Goal: Information Seeking & Learning: Learn about a topic

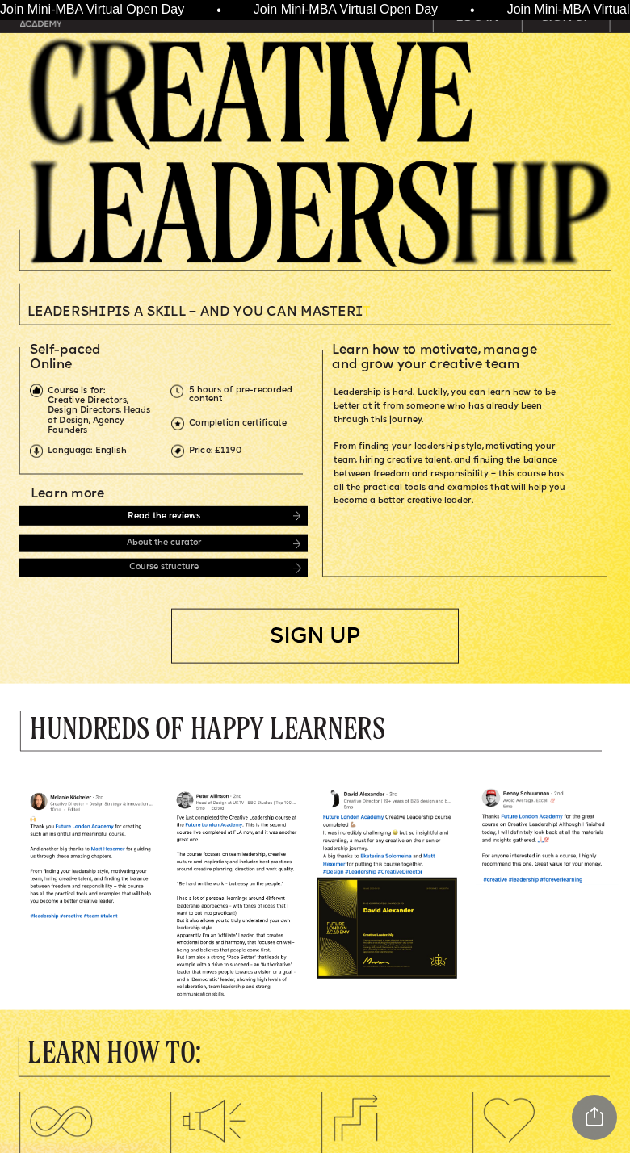
click at [96, 510] on div "Read the reviews" at bounding box center [162, 515] width 287 height 19
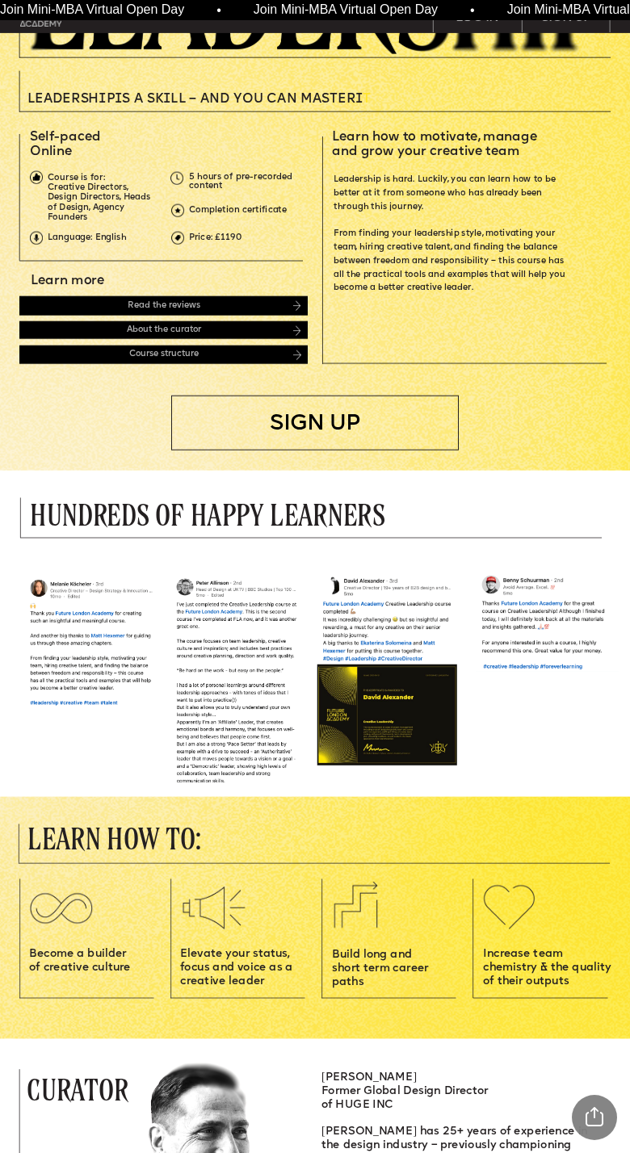
scroll to position [211, 0]
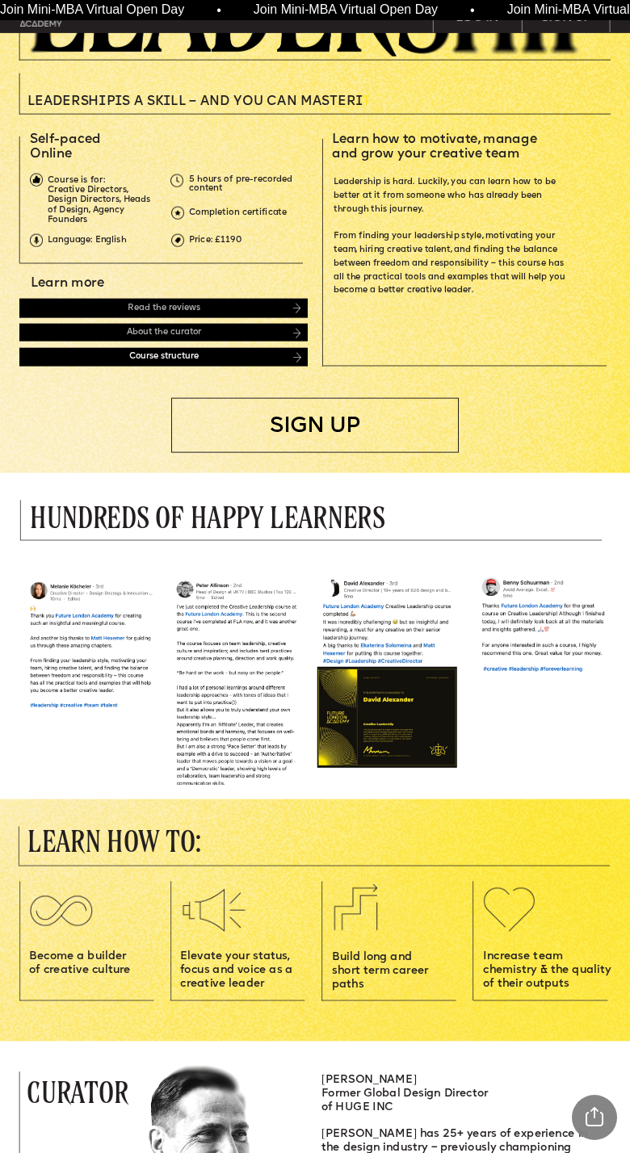
click at [95, 356] on div "Course structure" at bounding box center [162, 357] width 287 height 19
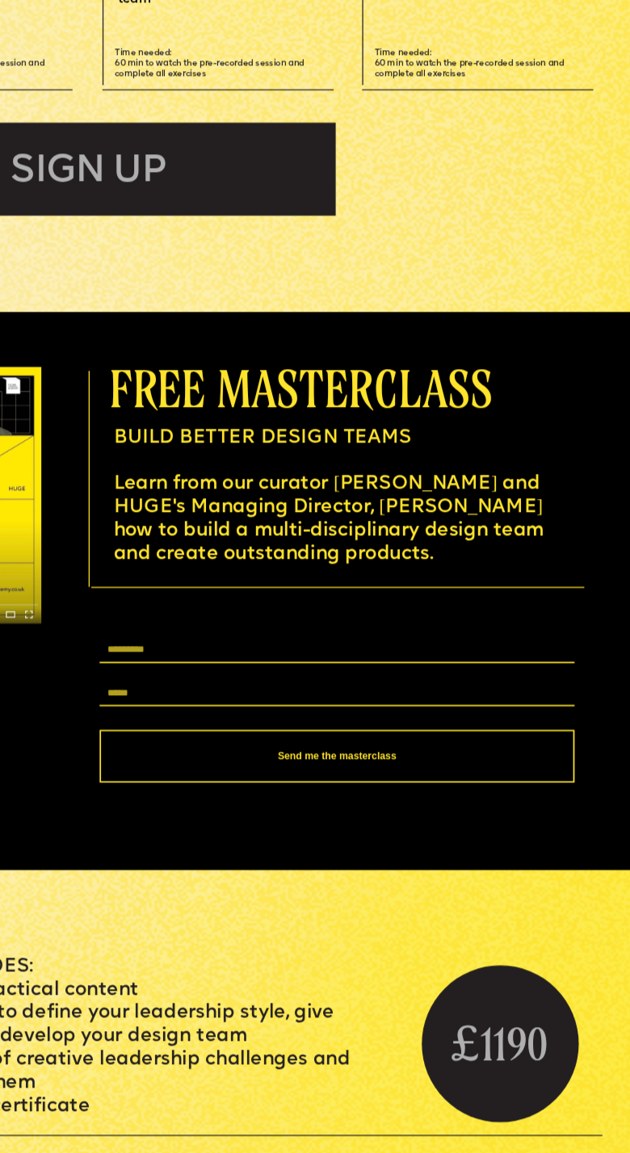
scroll to position [2042, 0]
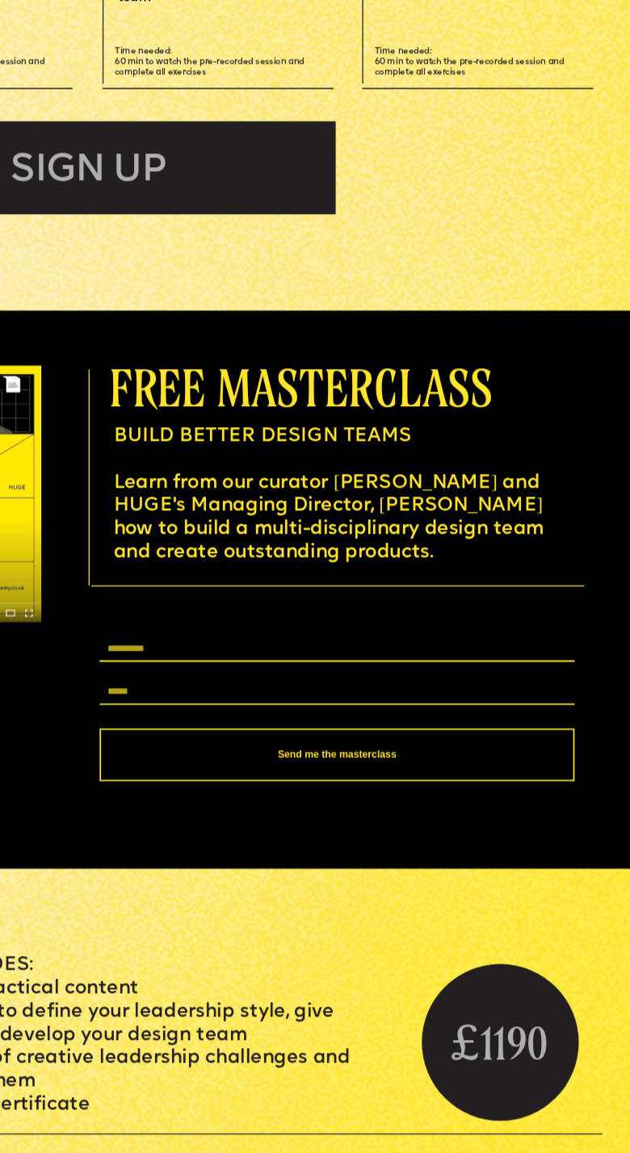
click at [419, 446] on span "free masterclass" at bounding box center [438, 437] width 223 height 32
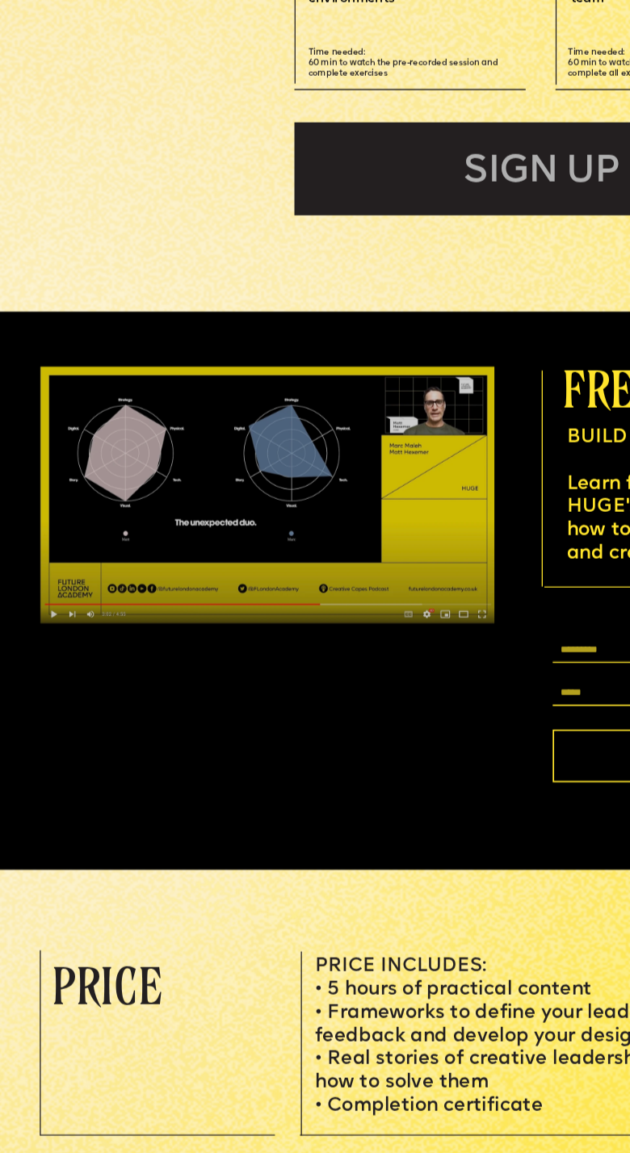
click at [126, 496] on img at bounding box center [155, 499] width 265 height 149
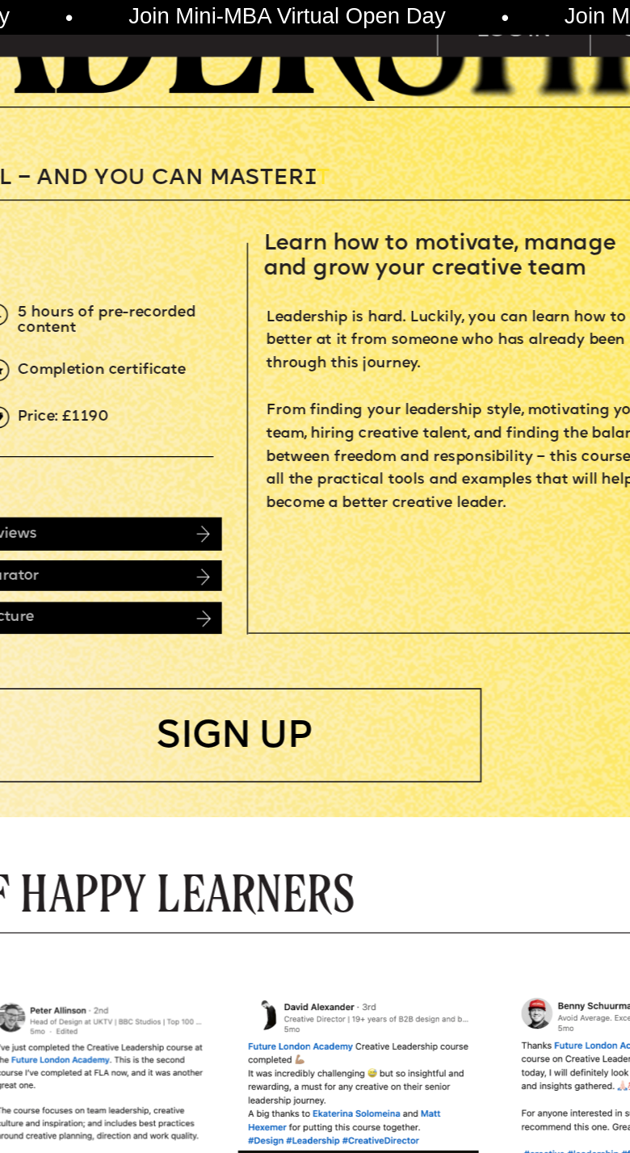
scroll to position [225, 0]
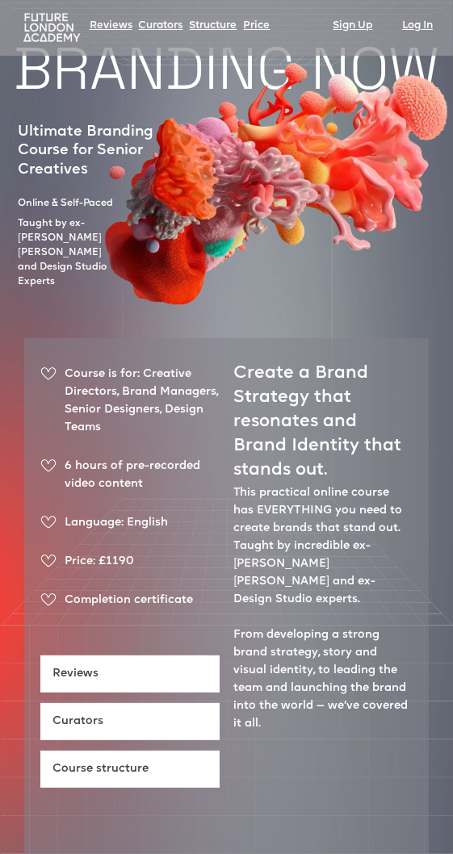
scroll to position [31, 0]
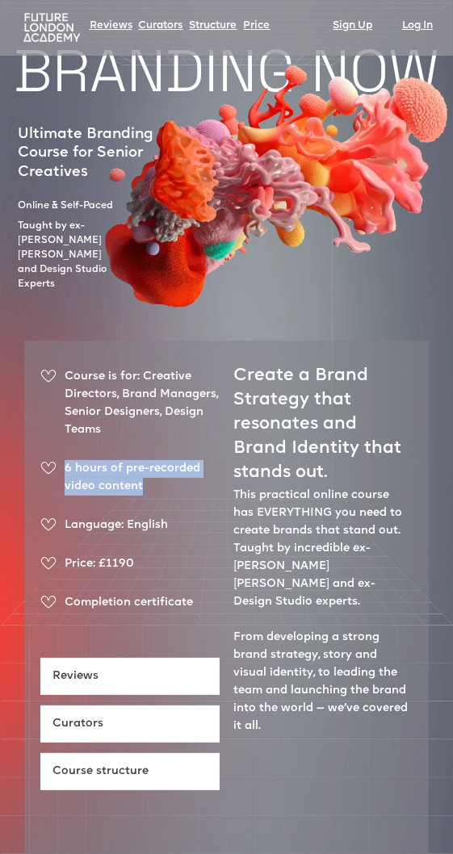
drag, startPoint x: 160, startPoint y: 459, endPoint x: 46, endPoint y: 422, distance: 119.5
click at [45, 422] on ul "Course is for: Creative Directors, Brand Managers, Senior Designers, Design Tea…" at bounding box center [129, 500] width 179 height 265
click at [85, 429] on ul "Course is for: Creative Directors, Brand Managers, Senior Designers, Design Tea…" at bounding box center [129, 500] width 179 height 265
drag, startPoint x: 140, startPoint y: 476, endPoint x: 65, endPoint y: 433, distance: 86.4
click at [65, 460] on div "6 hours of pre-recorded video content" at bounding box center [129, 484] width 179 height 48
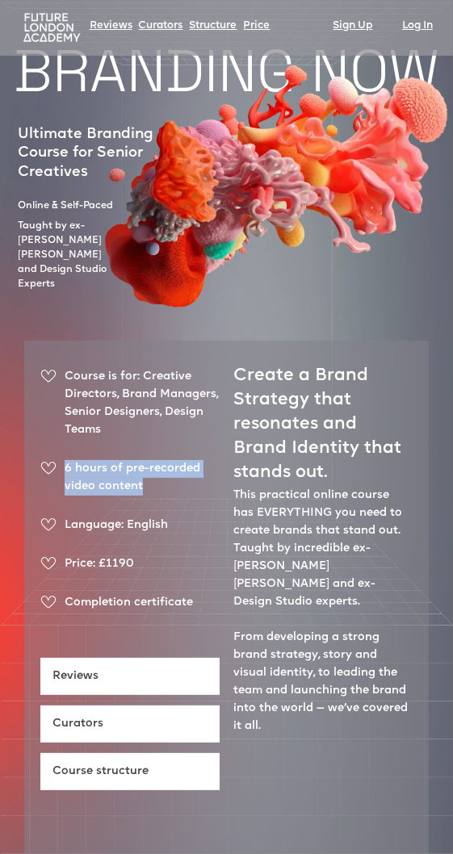
copy div "6 hours of pre-recorded video content"
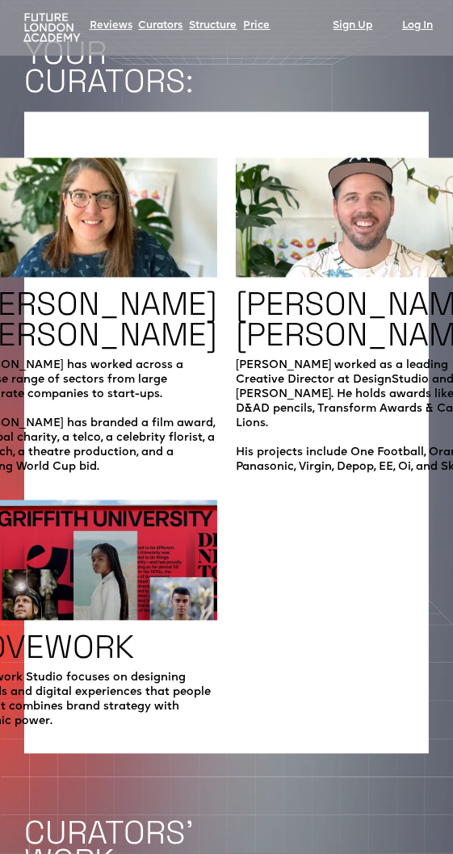
scroll to position [1808, 0]
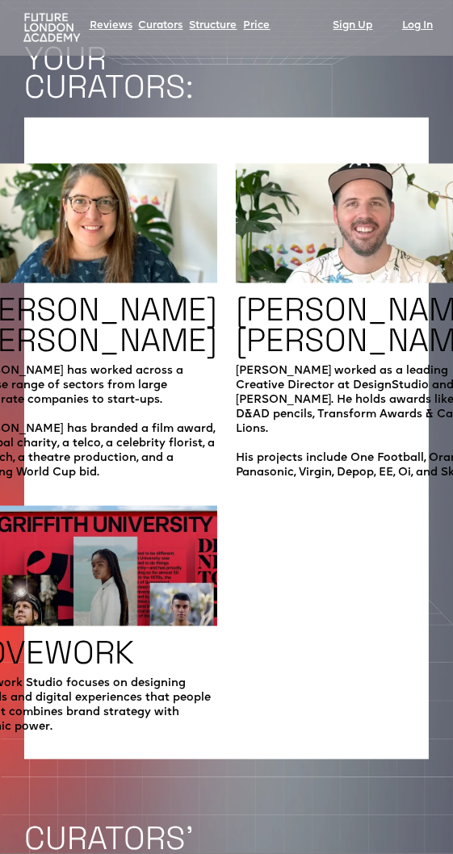
drag, startPoint x: 119, startPoint y: 518, endPoint x: 116, endPoint y: 541, distance: 22.7
click at [119, 518] on img at bounding box center [92, 560] width 249 height 134
click at [103, 677] on p "Lovework Studio focuses on designing brands and digital experiences that people…" at bounding box center [92, 706] width 249 height 58
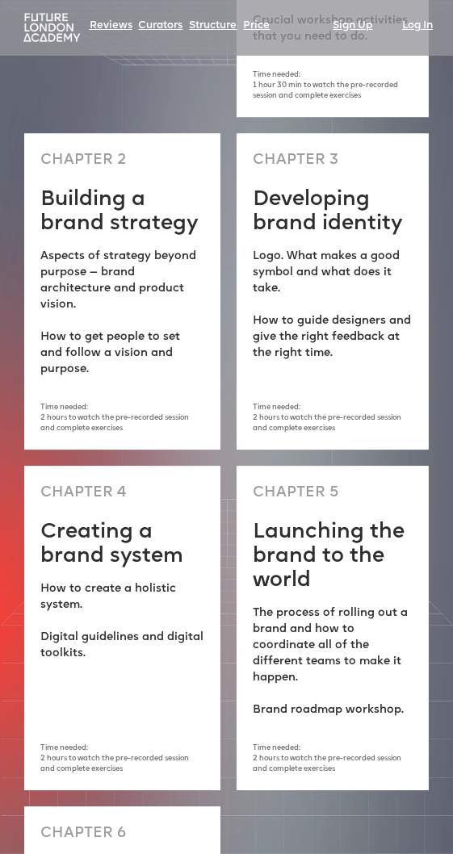
scroll to position [3215, 0]
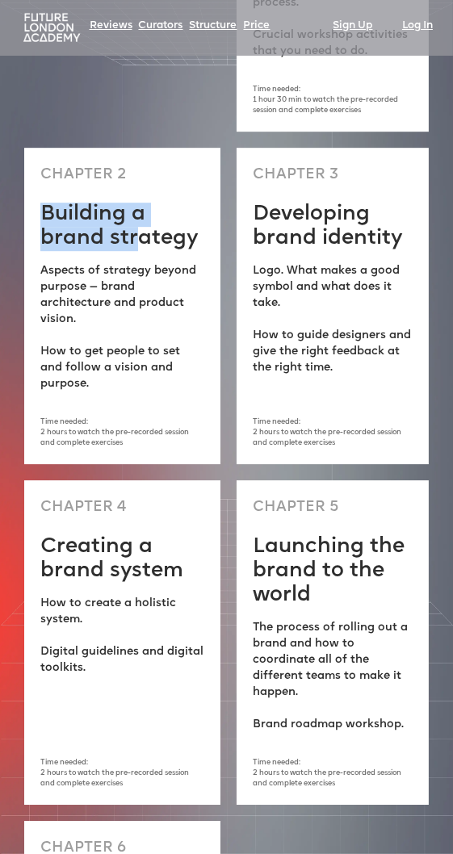
drag, startPoint x: 40, startPoint y: 160, endPoint x: 141, endPoint y: 166, distance: 101.1
click at [140, 203] on h2 "Building a brand strategy" at bounding box center [122, 227] width 164 height 48
click at [141, 203] on h2 "Building a brand strategy" at bounding box center [122, 227] width 164 height 48
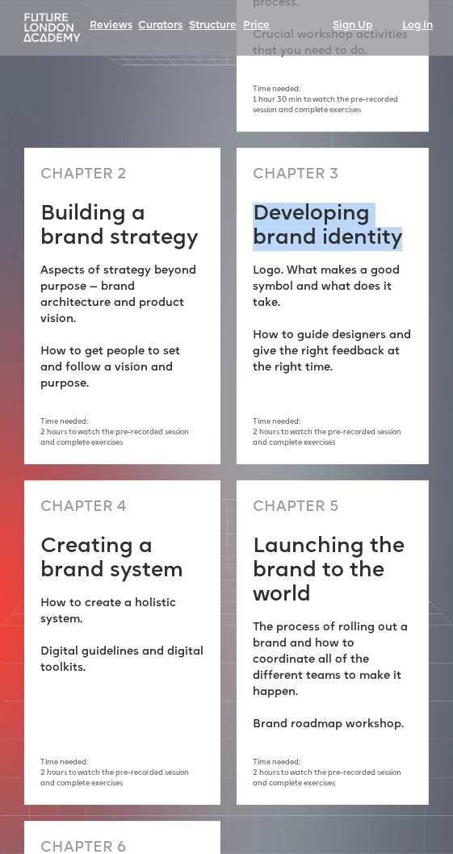
drag, startPoint x: 406, startPoint y: 182, endPoint x: 245, endPoint y: 149, distance: 165.0
click at [245, 149] on div "CHAPTER 3 Developing brand identity Logo. What makes a good symbol and what doe…" at bounding box center [333, 306] width 192 height 316
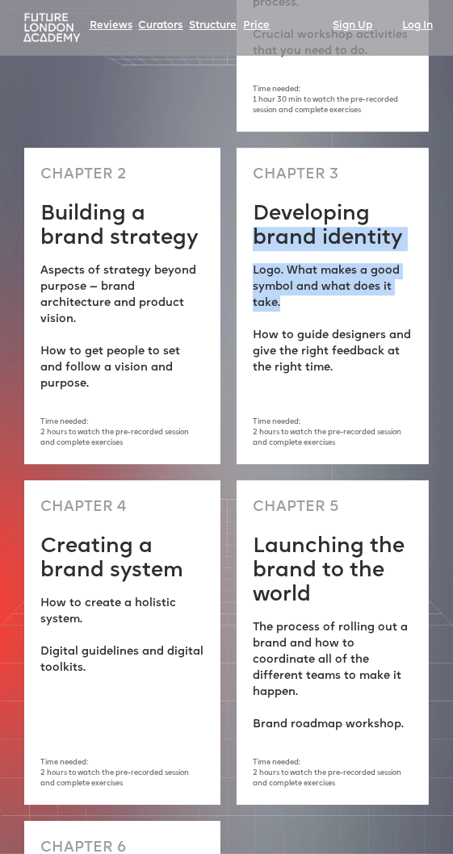
drag, startPoint x: 320, startPoint y: 237, endPoint x: 238, endPoint y: 181, distance: 99.2
click at [238, 181] on div "CHAPTER 3 Developing brand identity Logo. What makes a good symbol and what doe…" at bounding box center [333, 306] width 192 height 316
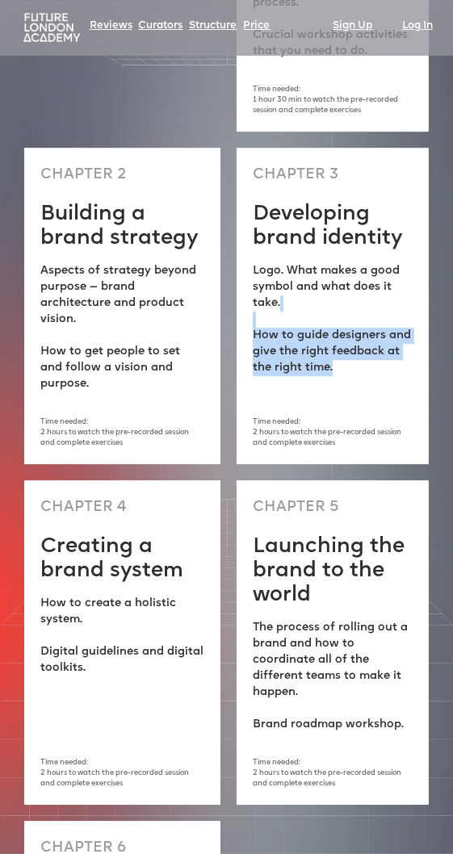
drag, startPoint x: 358, startPoint y: 304, endPoint x: 246, endPoint y: 251, distance: 123.9
click at [247, 251] on div "CHAPTER 3 Developing brand identity Logo. What makes a good symbol and what doe…" at bounding box center [333, 306] width 192 height 316
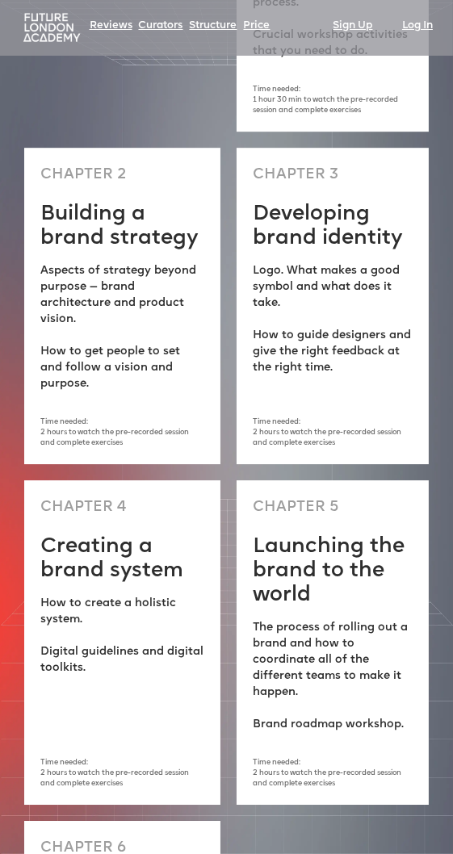
click at [126, 292] on p "Aspects of strategy beyond purpose — brand architecture and product vision. ‍ H…" at bounding box center [122, 327] width 164 height 129
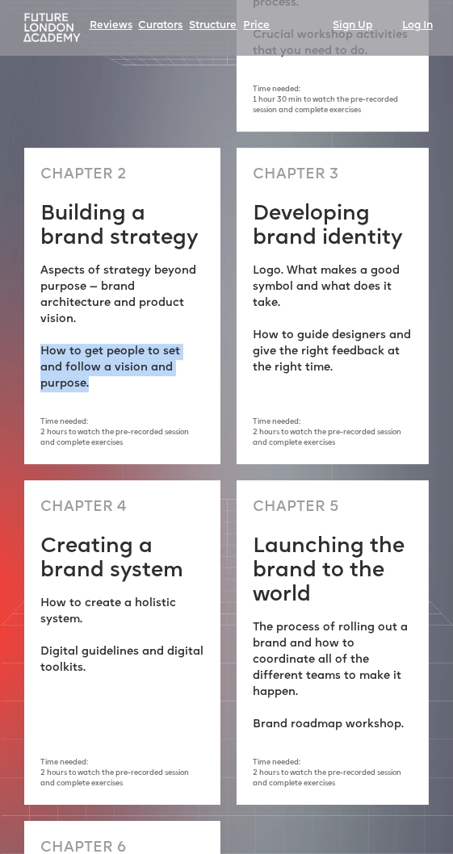
drag, startPoint x: 196, startPoint y: 305, endPoint x: 11, endPoint y: 280, distance: 186.5
click at [11, 281] on div "PROGRAMME STRUCTURE CHAPTER 1 Building a brand story Who to engage in the proce…" at bounding box center [226, 464] width 453 height 1314
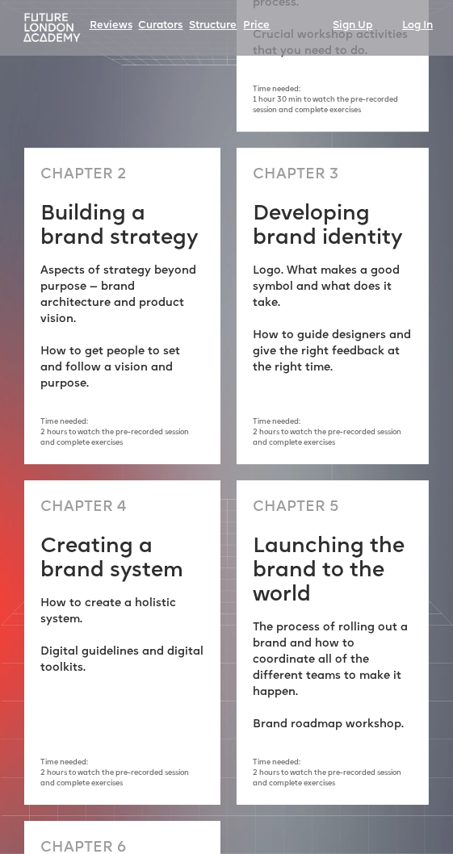
click at [95, 417] on p "Time needed: 2 hours to watch the pre-recorded session and complete exercises" at bounding box center [122, 432] width 164 height 31
click at [293, 333] on div "CHAPTER 3 Developing brand identity Logo. What makes a good symbol and what doe…" at bounding box center [333, 306] width 192 height 316
click at [140, 417] on p "Time needed: 2 hours to watch the pre-recorded session and complete exercises" at bounding box center [122, 432] width 164 height 31
click at [292, 417] on p "Time needed: 2 hours to watch the pre-recorded session and complete exercises" at bounding box center [333, 432] width 160 height 31
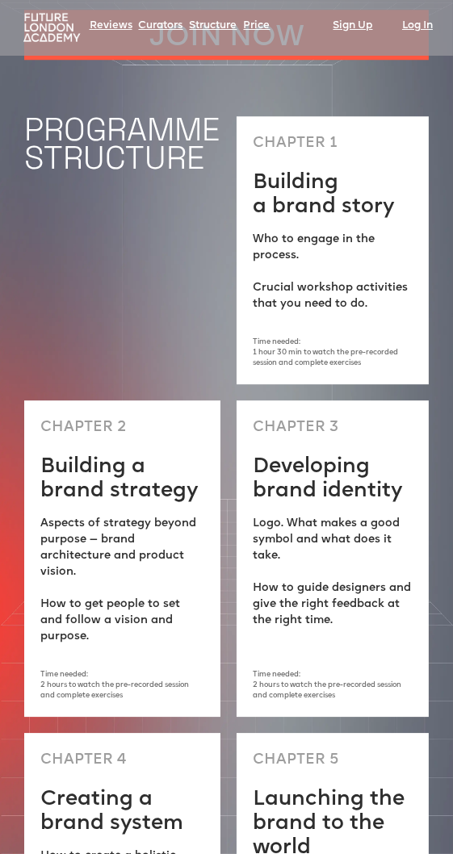
scroll to position [2951, 0]
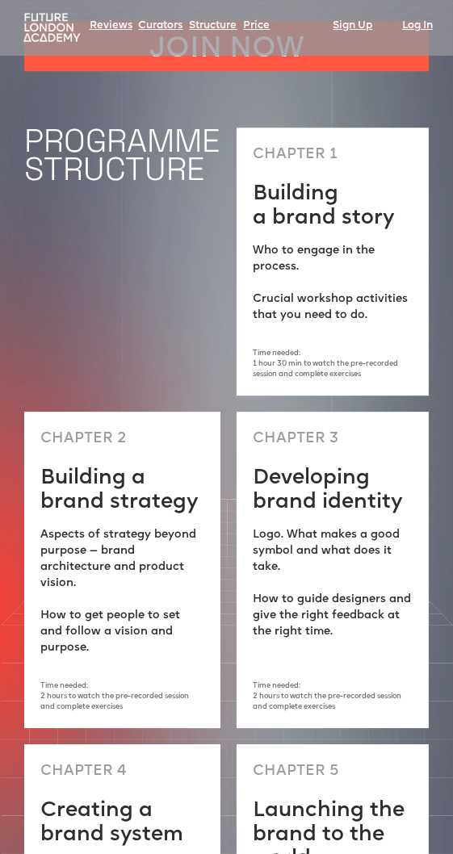
click at [309, 244] on p "Who to engage in the process. ‍ Crucial workshop activities that you need to do." at bounding box center [333, 283] width 160 height 81
click at [141, 467] on h2 "Building a brand strategy" at bounding box center [122, 491] width 164 height 48
click at [299, 467] on h2 "Developing brand identity" at bounding box center [333, 491] width 160 height 48
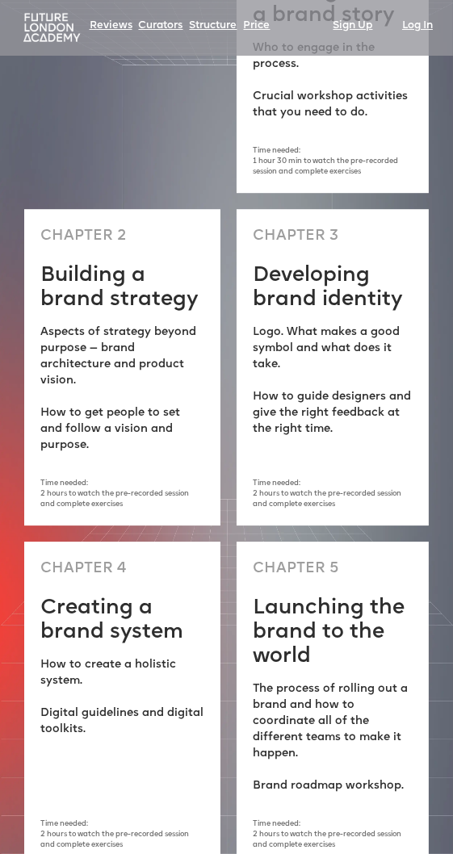
scroll to position [3170, 0]
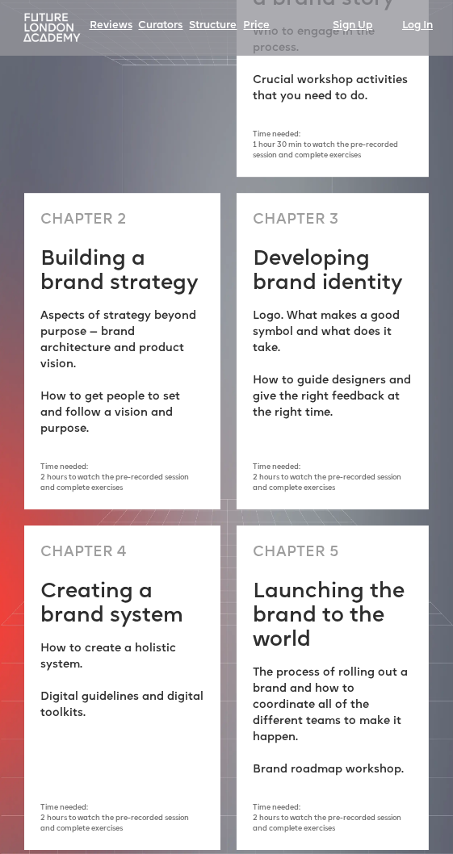
click at [76, 641] on p "How to create a holistic system. Digital guidelines and digital toolkits." at bounding box center [122, 681] width 164 height 81
click at [294, 665] on p "The process of rolling out a brand and how to coordinate all of the different t…" at bounding box center [333, 721] width 160 height 113
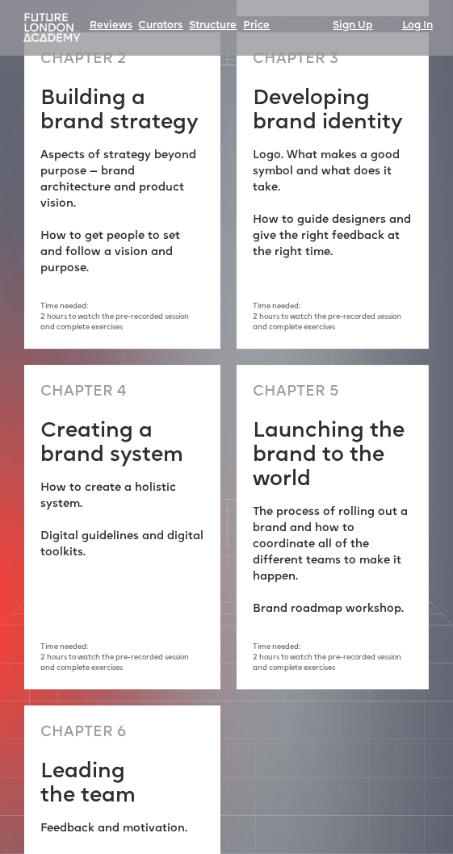
scroll to position [3336, 0]
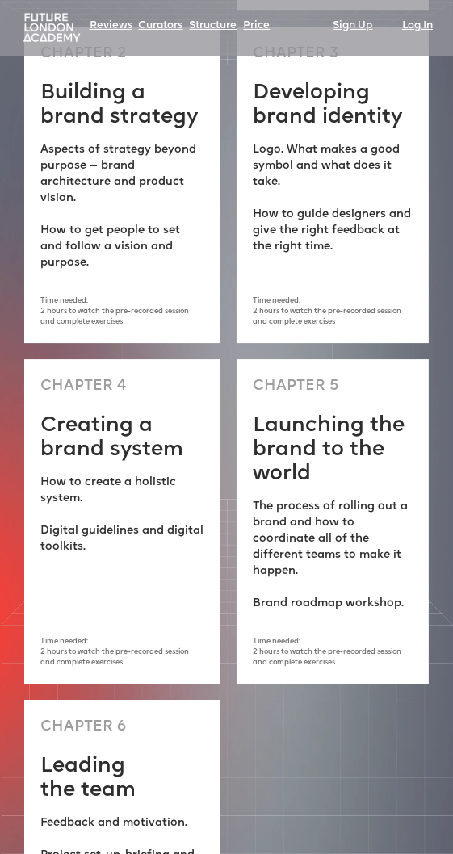
click at [71, 755] on h2 "Leading the team" at bounding box center [87, 779] width 95 height 48
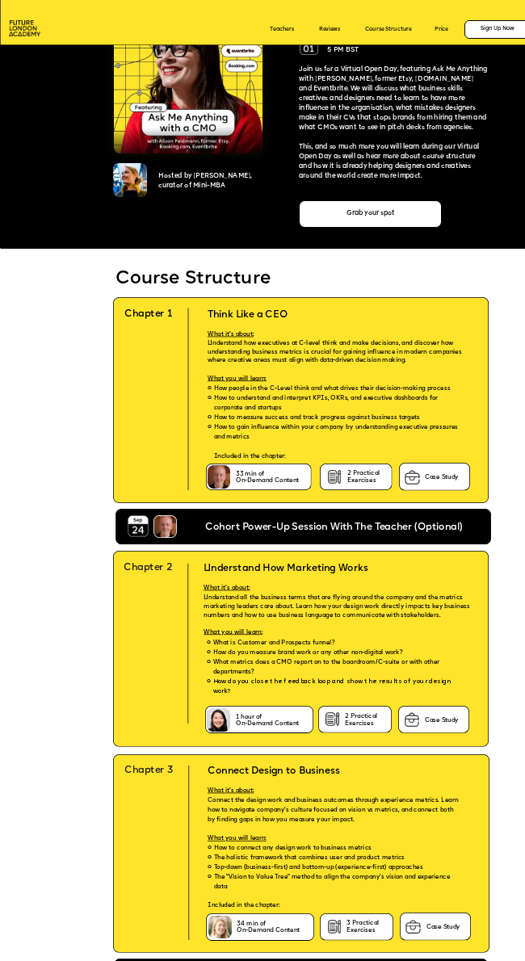
scroll to position [454, 0]
